Goal: Task Accomplishment & Management: Manage account settings

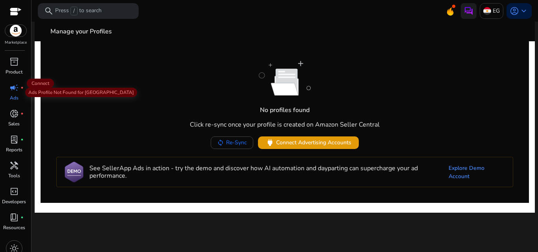
click at [17, 89] on span "campaign" at bounding box center [13, 87] width 9 height 9
click at [19, 89] on div "campaign fiber_manual_record" at bounding box center [14, 88] width 22 height 13
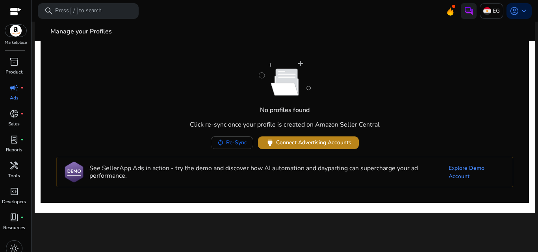
click at [287, 142] on span "Connect Advertising Accounts" at bounding box center [313, 143] width 75 height 8
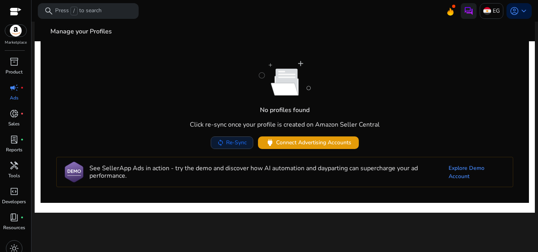
click at [232, 144] on span "Re-Sync" at bounding box center [236, 143] width 21 height 8
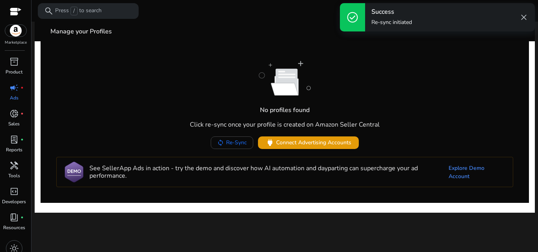
click at [524, 17] on span "close" at bounding box center [523, 17] width 9 height 9
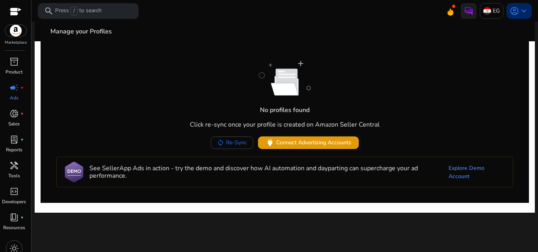
click at [510, 11] on span "account_circle" at bounding box center [513, 10] width 9 height 9
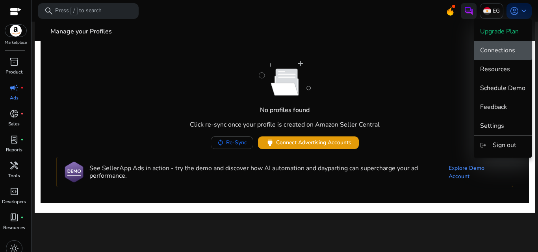
click at [497, 48] on span "Connections" at bounding box center [497, 50] width 35 height 9
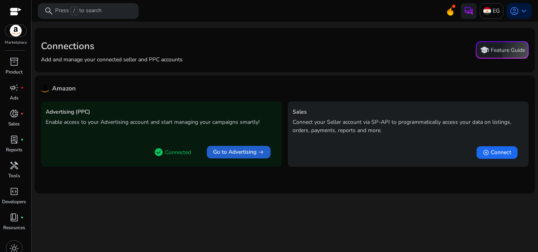
click at [232, 154] on span "Go to Advertising" at bounding box center [234, 152] width 43 height 8
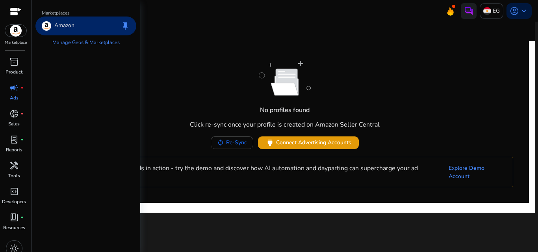
click at [20, 31] on img at bounding box center [15, 31] width 21 height 12
click at [49, 26] on img at bounding box center [46, 25] width 9 height 9
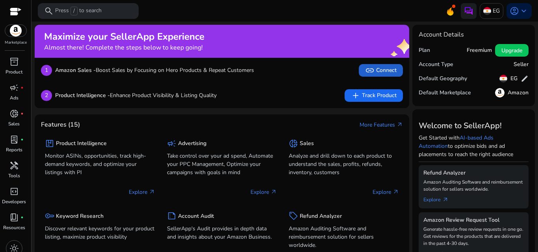
click at [372, 68] on span "link" at bounding box center [369, 70] width 9 height 9
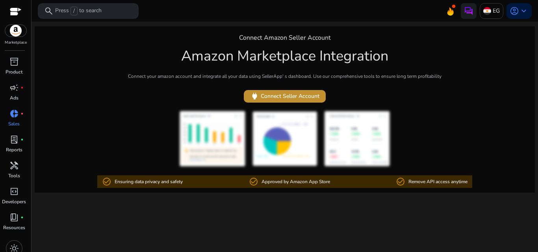
click at [299, 96] on span "power Connect Seller Account" at bounding box center [284, 96] width 69 height 9
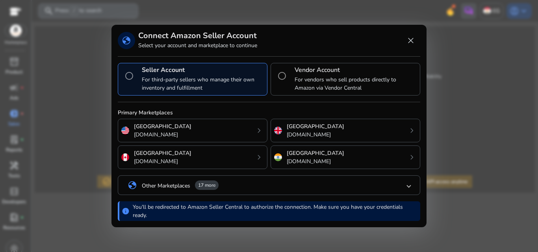
click at [404, 185] on mat-panel-title "globe Other Marketplaces 17 more" at bounding box center [268, 185] width 280 height 13
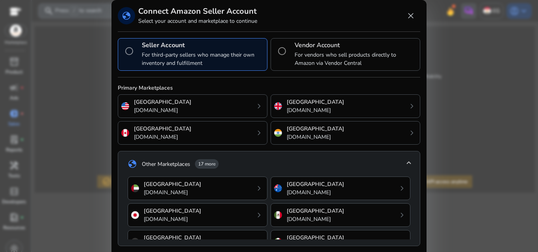
drag, startPoint x: 379, startPoint y: 201, endPoint x: 421, endPoint y: 180, distance: 46.7
click at [421, 180] on div "globe Connect Amazon Seller Account Select your account and marketplace to cont…" at bounding box center [268, 139] width 315 height 279
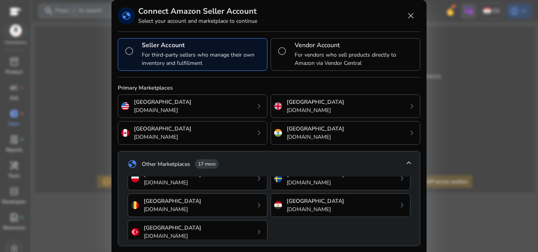
scroll to position [175, 0]
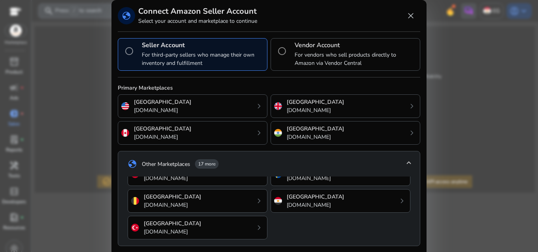
drag, startPoint x: 412, startPoint y: 232, endPoint x: 412, endPoint y: 242, distance: 9.8
click at [412, 242] on div "United Arab Emirates amazon.ae chevron_right Australia amazon.com.au chevron_ri…" at bounding box center [269, 211] width 302 height 69
drag, startPoint x: 409, startPoint y: 241, endPoint x: 409, endPoint y: 220, distance: 20.5
click at [409, 220] on div "United Arab Emirates amazon.ae chevron_right Australia amazon.com.au chevron_ri…" at bounding box center [269, 211] width 302 height 69
click at [409, 165] on span at bounding box center [408, 164] width 3 height 7
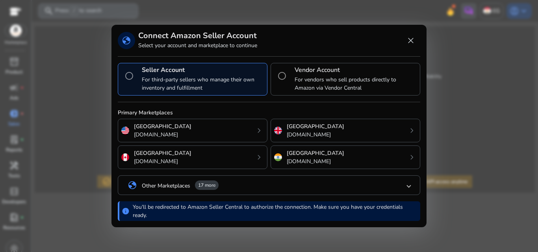
click at [409, 165] on section "Primary Marketplaces United States amazon.com chevron_right United Kingdom amaz…" at bounding box center [269, 155] width 302 height 93
click at [409, 165] on div "India amazon.in chevron_right" at bounding box center [345, 158] width 150 height 24
click at [409, 165] on div at bounding box center [269, 126] width 538 height 252
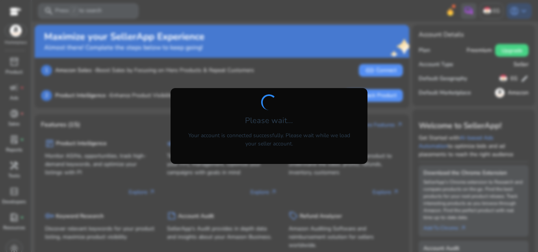
click at [269, 102] on span at bounding box center [269, 102] width 0 height 0
click at [268, 66] on div at bounding box center [269, 126] width 538 height 252
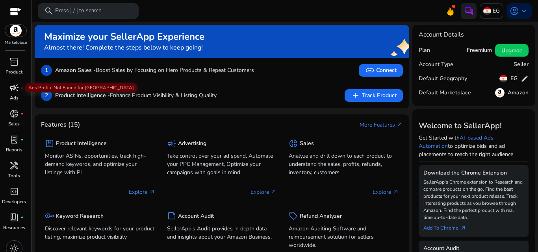
click at [19, 88] on span "campaign" at bounding box center [13, 87] width 9 height 9
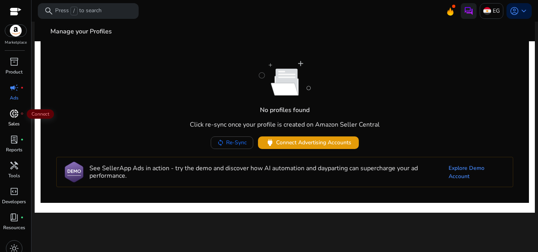
click at [19, 113] on span "donut_small" at bounding box center [13, 113] width 9 height 9
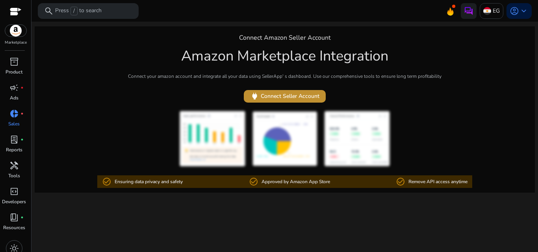
click at [281, 95] on span "power Connect Seller Account" at bounding box center [284, 96] width 69 height 9
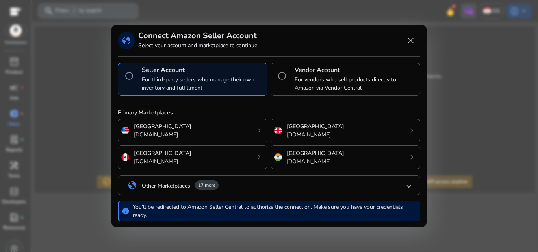
click at [405, 189] on mat-panel-title "globe Other Marketplaces 17 more" at bounding box center [268, 185] width 280 height 13
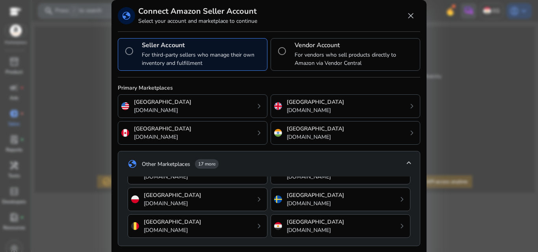
scroll to position [151, 0]
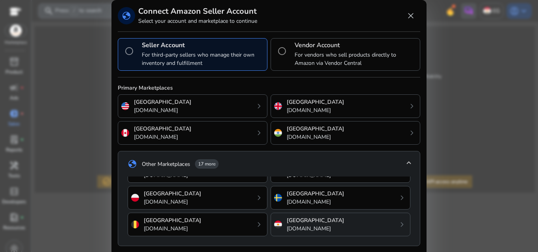
click at [388, 228] on div "Egypt amazon.eg chevron_right" at bounding box center [340, 225] width 140 height 24
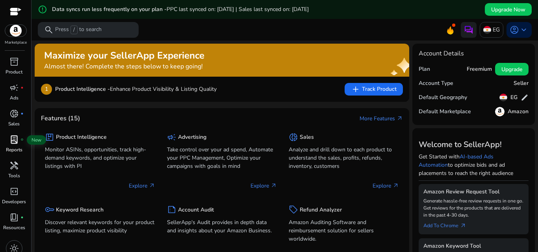
click at [11, 142] on span "lab_profile" at bounding box center [13, 139] width 9 height 9
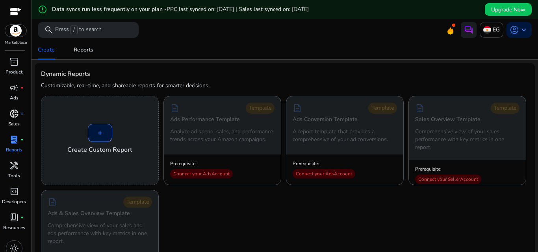
click at [11, 123] on p "Sales" at bounding box center [13, 123] width 11 height 7
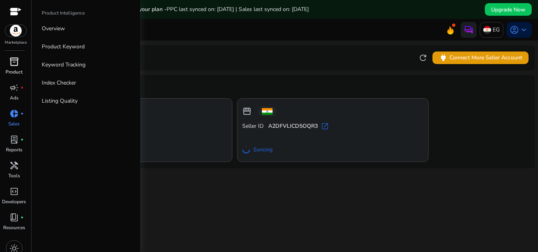
click at [18, 67] on span "inventory_2" at bounding box center [13, 61] width 9 height 9
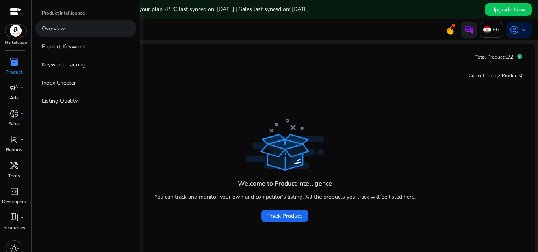
click at [51, 26] on p "Overview" at bounding box center [53, 28] width 23 height 8
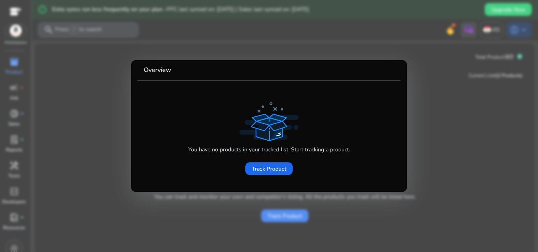
click at [112, 126] on div at bounding box center [269, 126] width 538 height 252
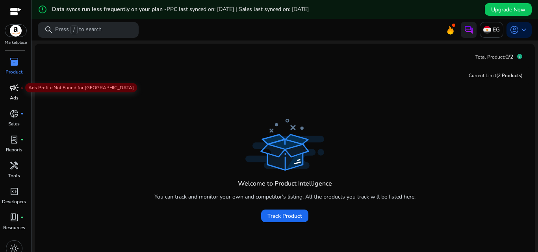
click at [13, 91] on span "campaign" at bounding box center [13, 87] width 9 height 9
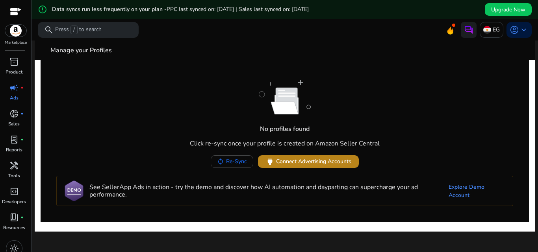
click at [289, 161] on span "Connect Advertising Accounts" at bounding box center [313, 161] width 75 height 8
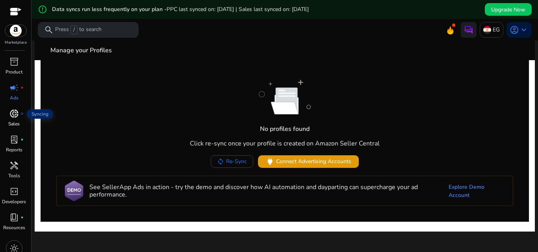
click at [13, 116] on span "donut_small" at bounding box center [13, 113] width 9 height 9
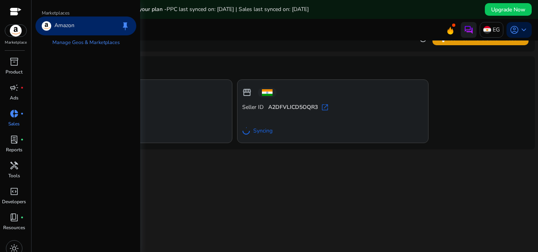
click at [15, 28] on img at bounding box center [15, 31] width 21 height 12
click at [72, 27] on p "Amazon" at bounding box center [64, 25] width 20 height 9
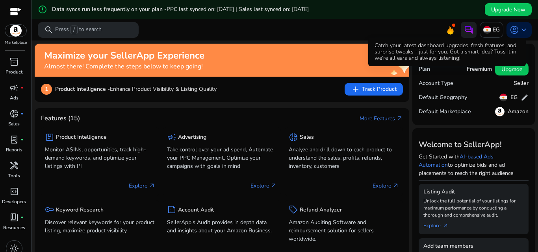
click at [447, 32] on icon at bounding box center [450, 30] width 6 height 8
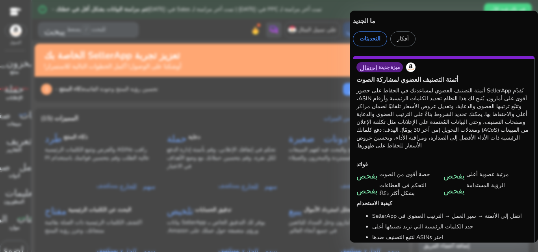
click at [239, 116] on div at bounding box center [269, 126] width 538 height 252
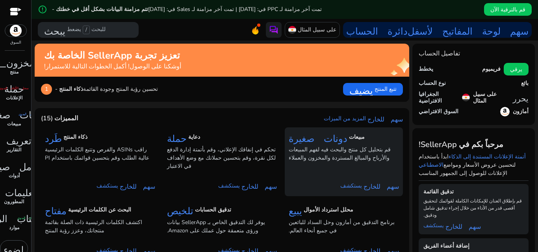
click at [342, 154] on font "قم بتحليل كل منتج والبحث فيه لفهم المبيعات والأرباح والمبالغ المستردة والمخزون …" at bounding box center [340, 154] width 102 height 16
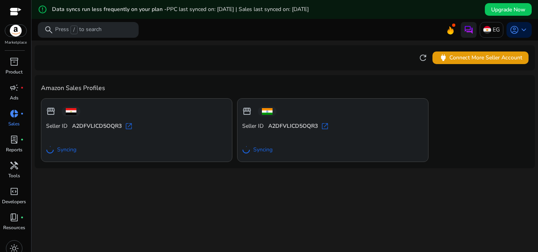
click at [324, 124] on span "open_in_new" at bounding box center [325, 126] width 8 height 8
click at [130, 128] on span "open_in_new" at bounding box center [129, 126] width 8 height 8
click at [473, 54] on span "power Connect More Seller Account" at bounding box center [480, 57] width 83 height 9
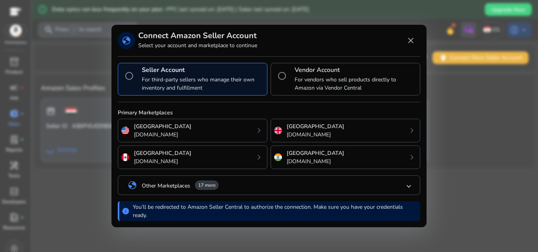
click at [410, 188] on mat-expansion-panel-header "globe Other Marketplaces 17 more" at bounding box center [269, 185] width 302 height 19
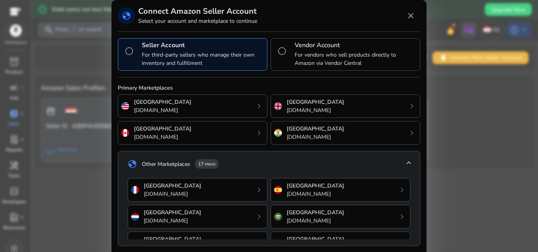
scroll to position [85, 0]
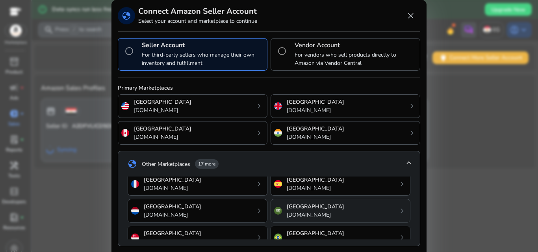
click at [376, 208] on div "Saudi Arabia [DOMAIN_NAME] chevron_right" at bounding box center [340, 211] width 140 height 24
